Goal: Transaction & Acquisition: Subscribe to service/newsletter

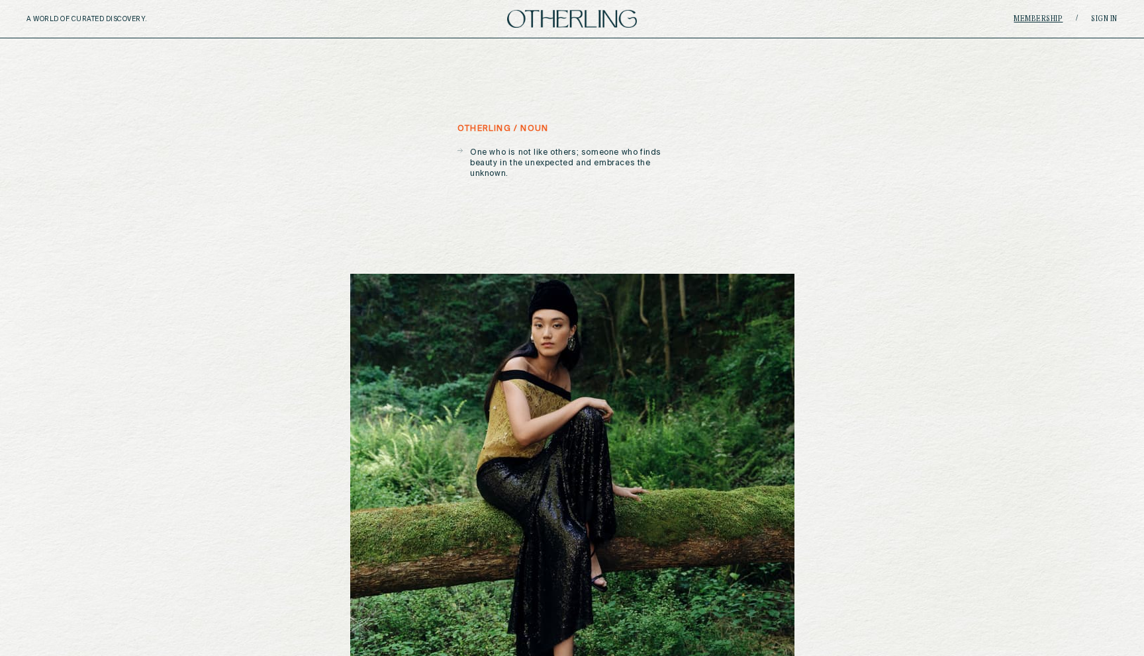
click at [1027, 16] on link "Membership" at bounding box center [1037, 19] width 49 height 8
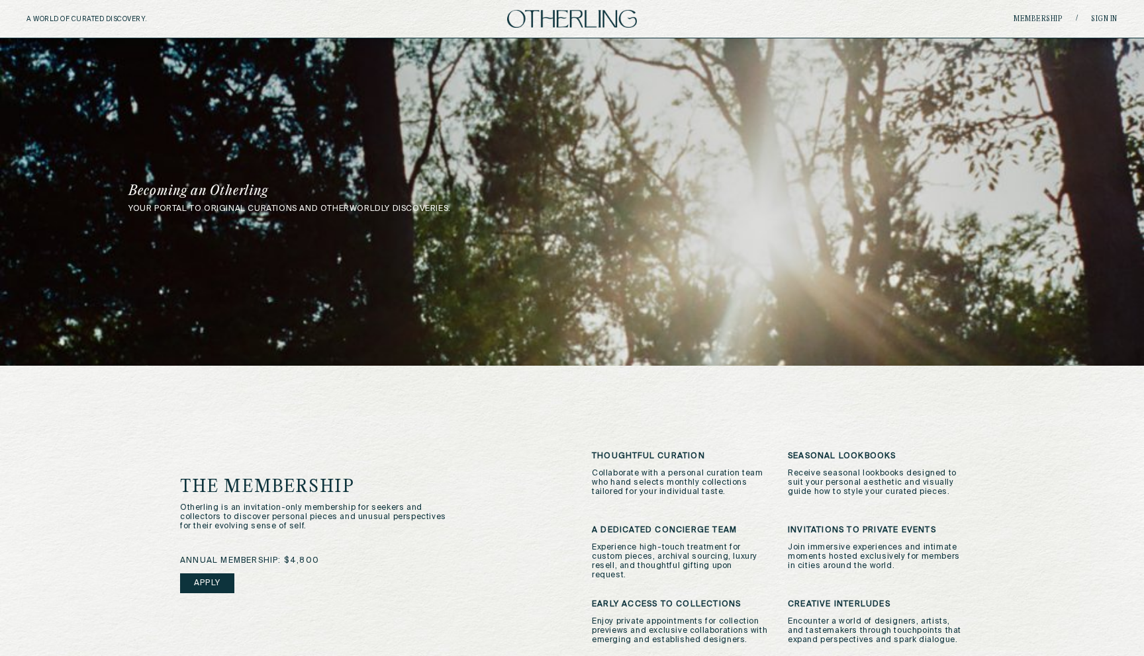
click at [148, 19] on h5 "A WORLD OF CURATED DISCOVERY." at bounding box center [115, 19] width 178 height 8
copy h5 "A WORLD OF CURATED DISCOVERY."
click at [1038, 19] on link "Membership" at bounding box center [1037, 19] width 49 height 8
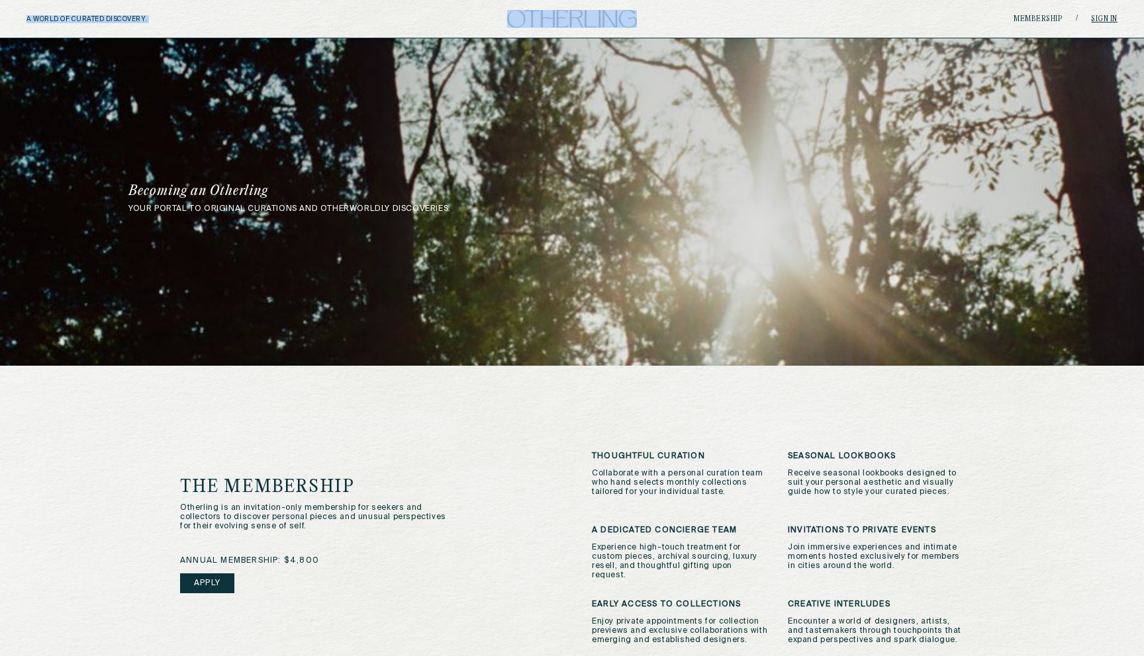
click at [1106, 20] on link "Sign in" at bounding box center [1104, 19] width 26 height 8
